Goal: Navigation & Orientation: Find specific page/section

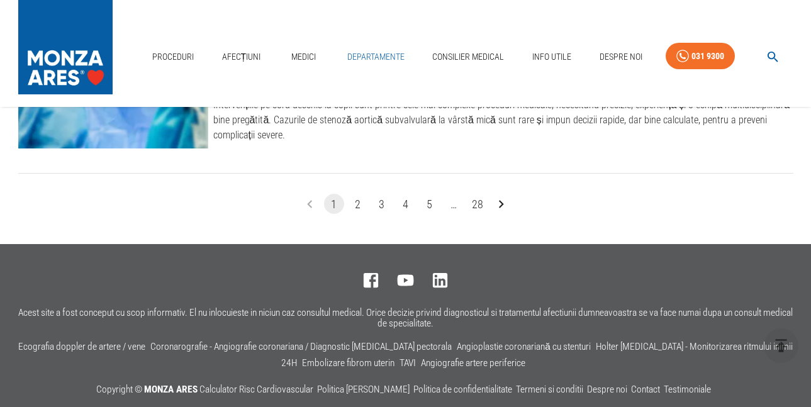
click at [358, 55] on link "Departamente" at bounding box center [375, 57] width 67 height 26
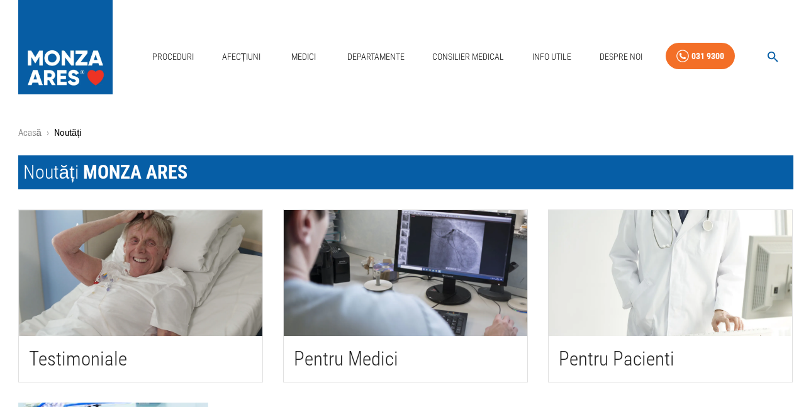
click at [138, 267] on img "button" at bounding box center [140, 273] width 243 height 126
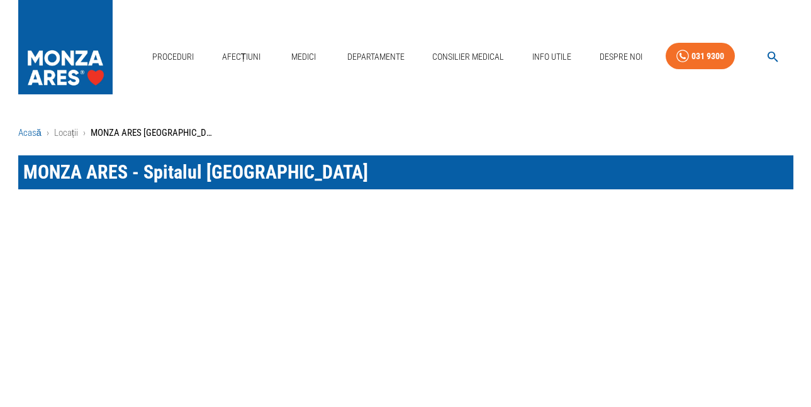
click at [35, 132] on link "Acasă" at bounding box center [29, 132] width 23 height 11
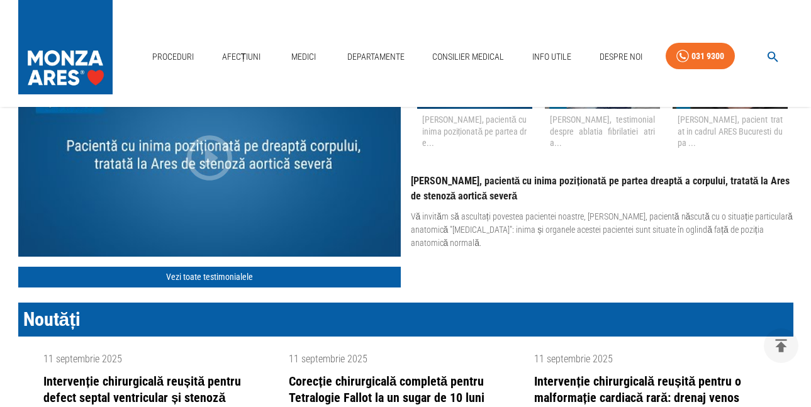
scroll to position [1698, 0]
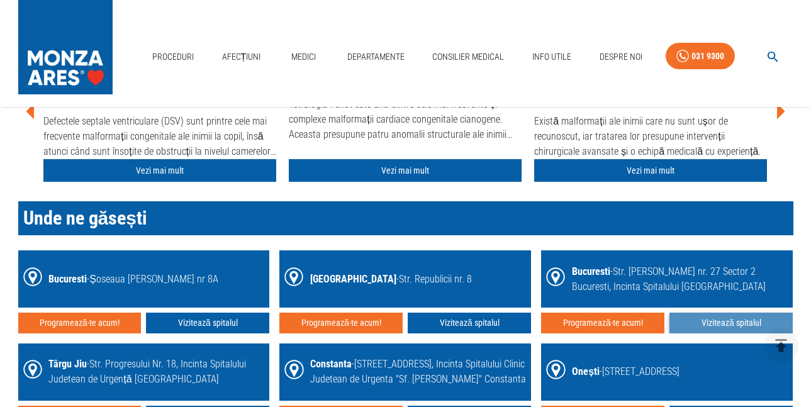
click at [743, 322] on link "Vizitează spitalul" at bounding box center [730, 323] width 123 height 21
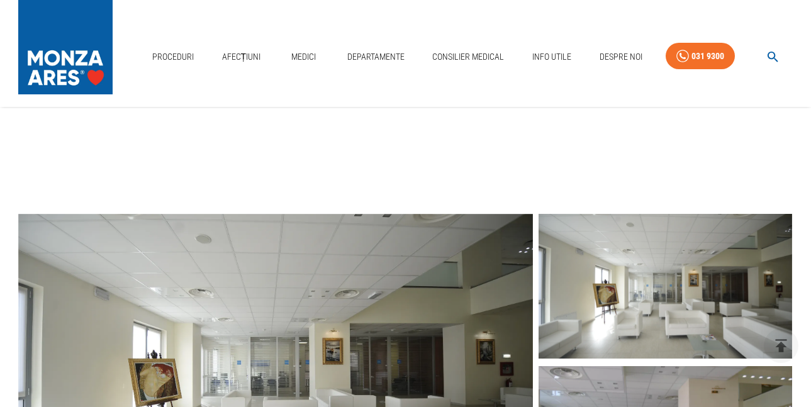
scroll to position [377, 0]
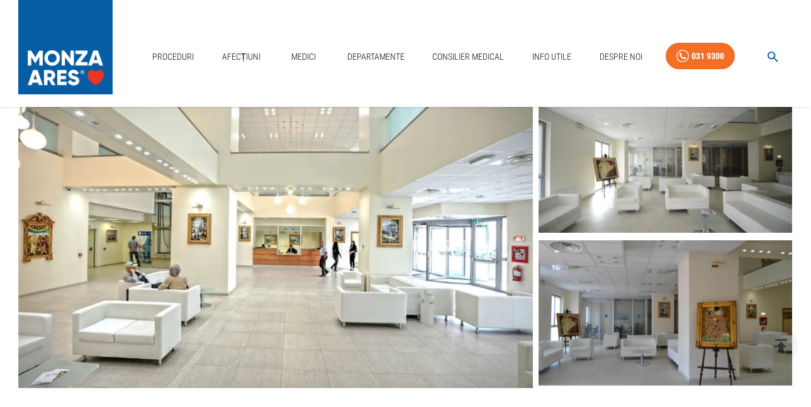
click at [701, 149] on img at bounding box center [664, 159] width 253 height 145
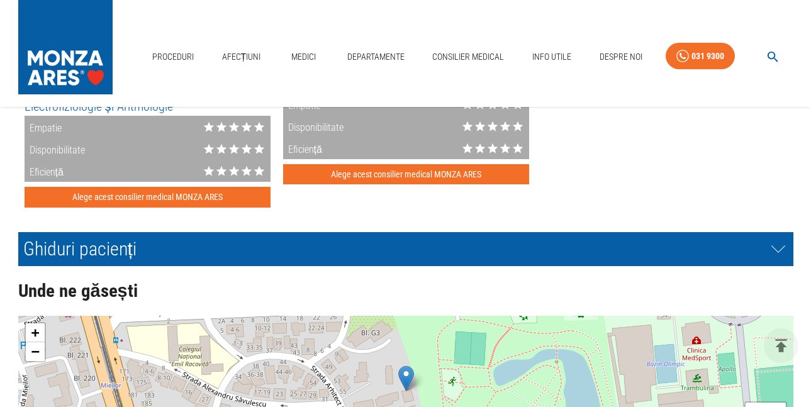
scroll to position [2561, 0]
